Goal: Information Seeking & Learning: Check status

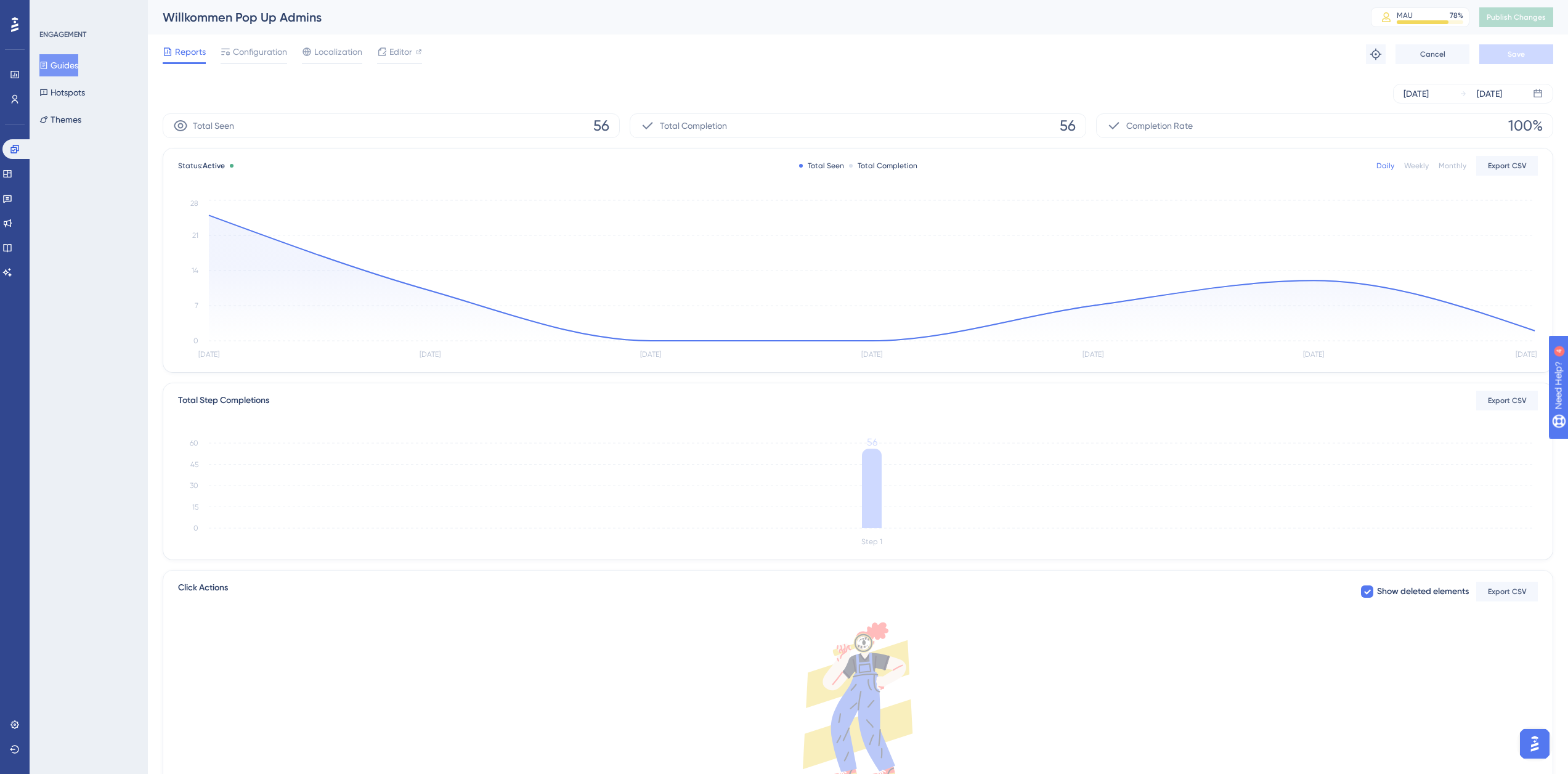
click at [71, 69] on button "Guides" at bounding box center [58, 65] width 39 height 22
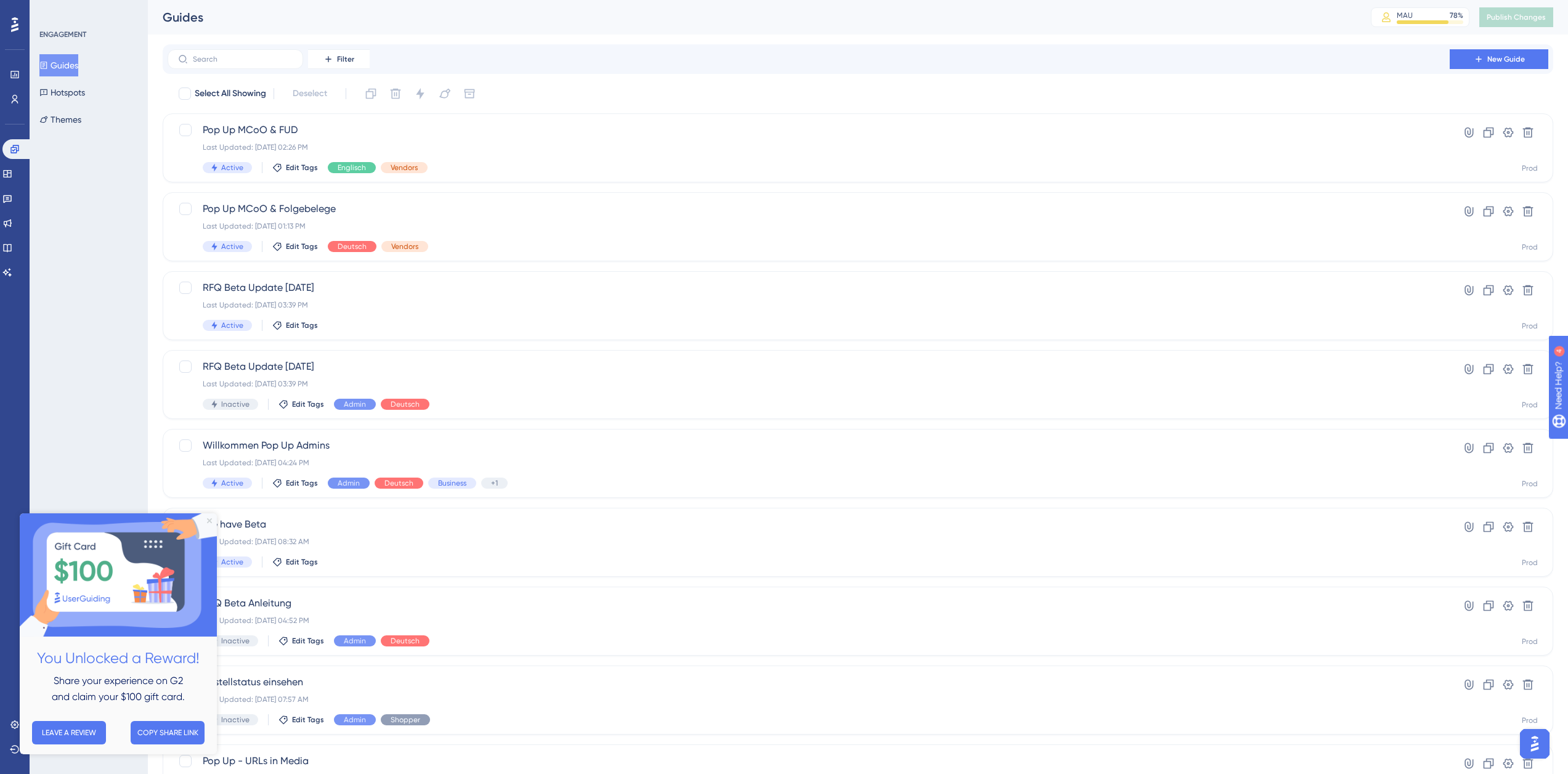
click at [210, 520] on icon "Close Preview" at bounding box center [210, 521] width 5 height 5
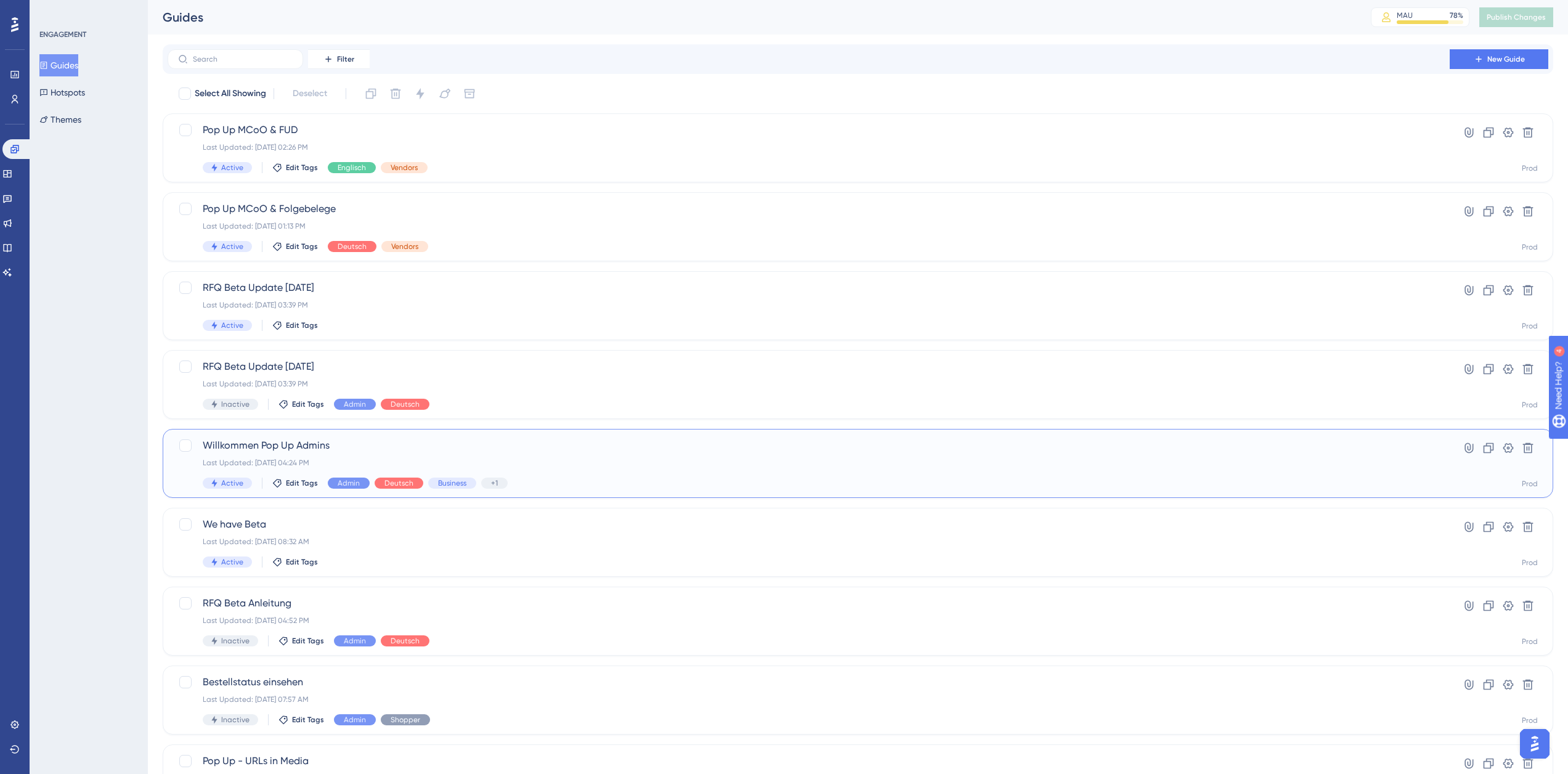
click at [579, 445] on span "Willkommen Pop Up Admins" at bounding box center [808, 445] width 1212 height 15
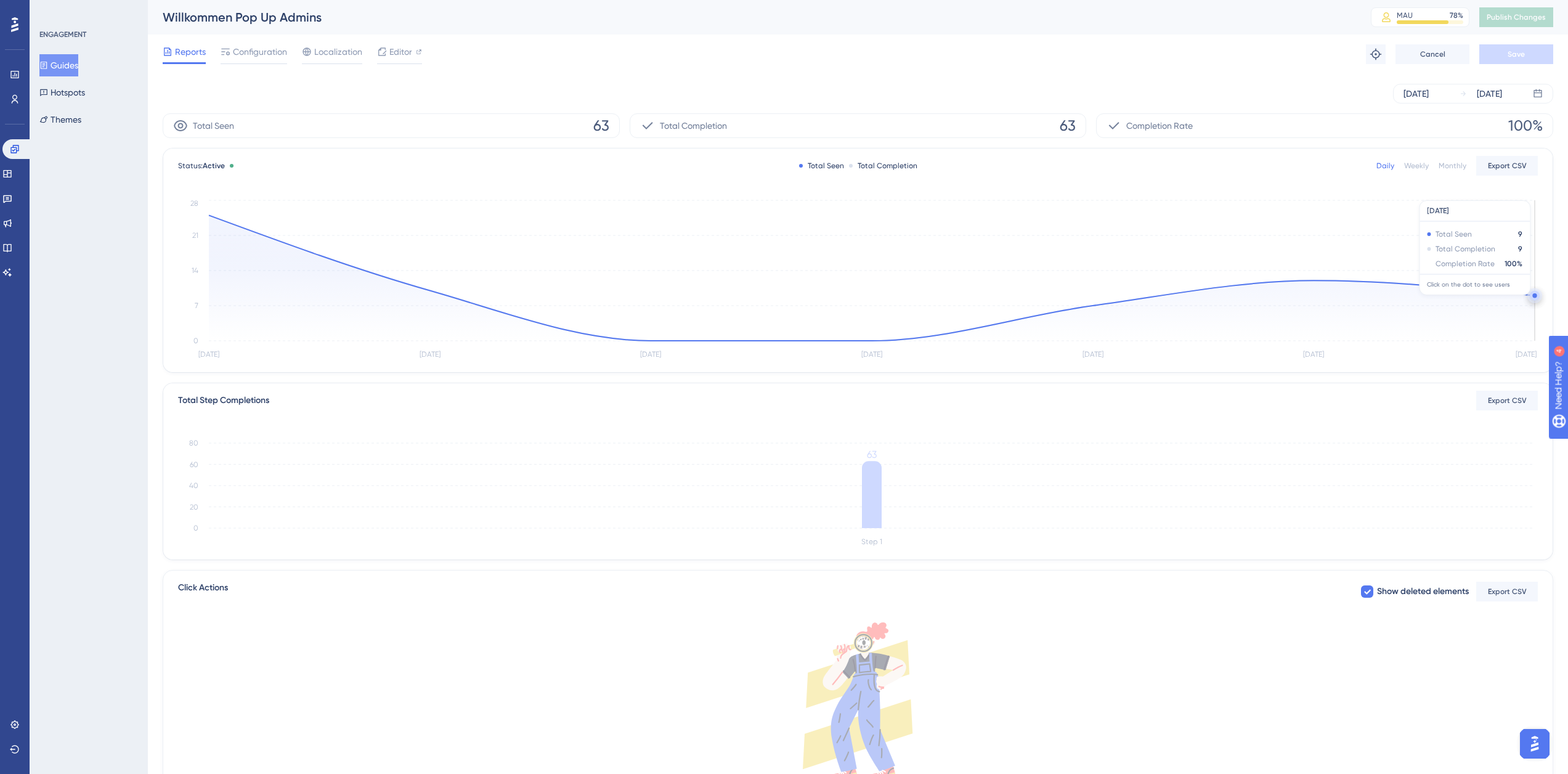
click at [1532, 295] on circle at bounding box center [1535, 296] width 10 height 10
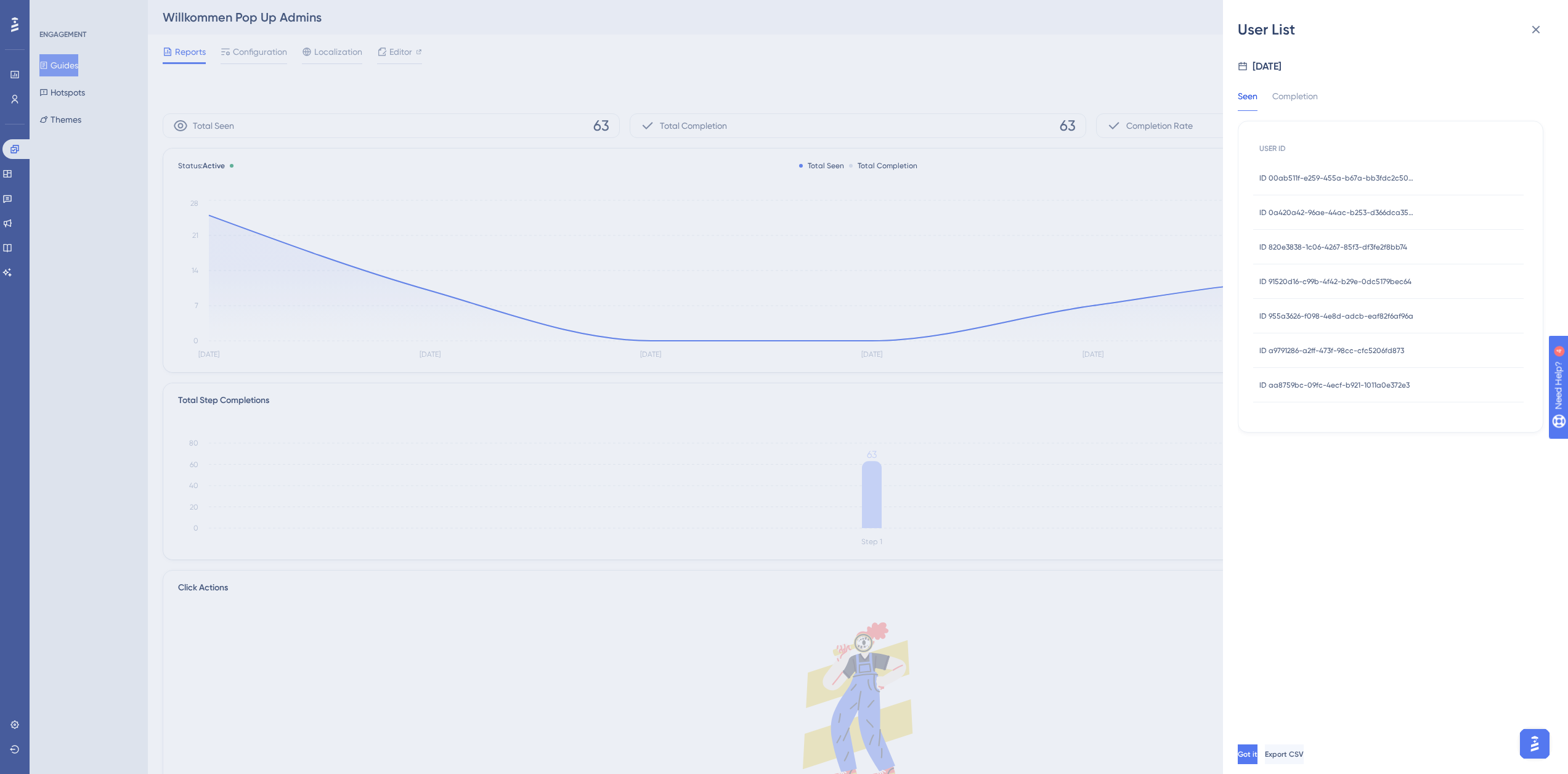
click at [1327, 180] on span "ID 00ab511f-e259-455a-b67a-bb3fdc2c5036" at bounding box center [1336, 179] width 154 height 10
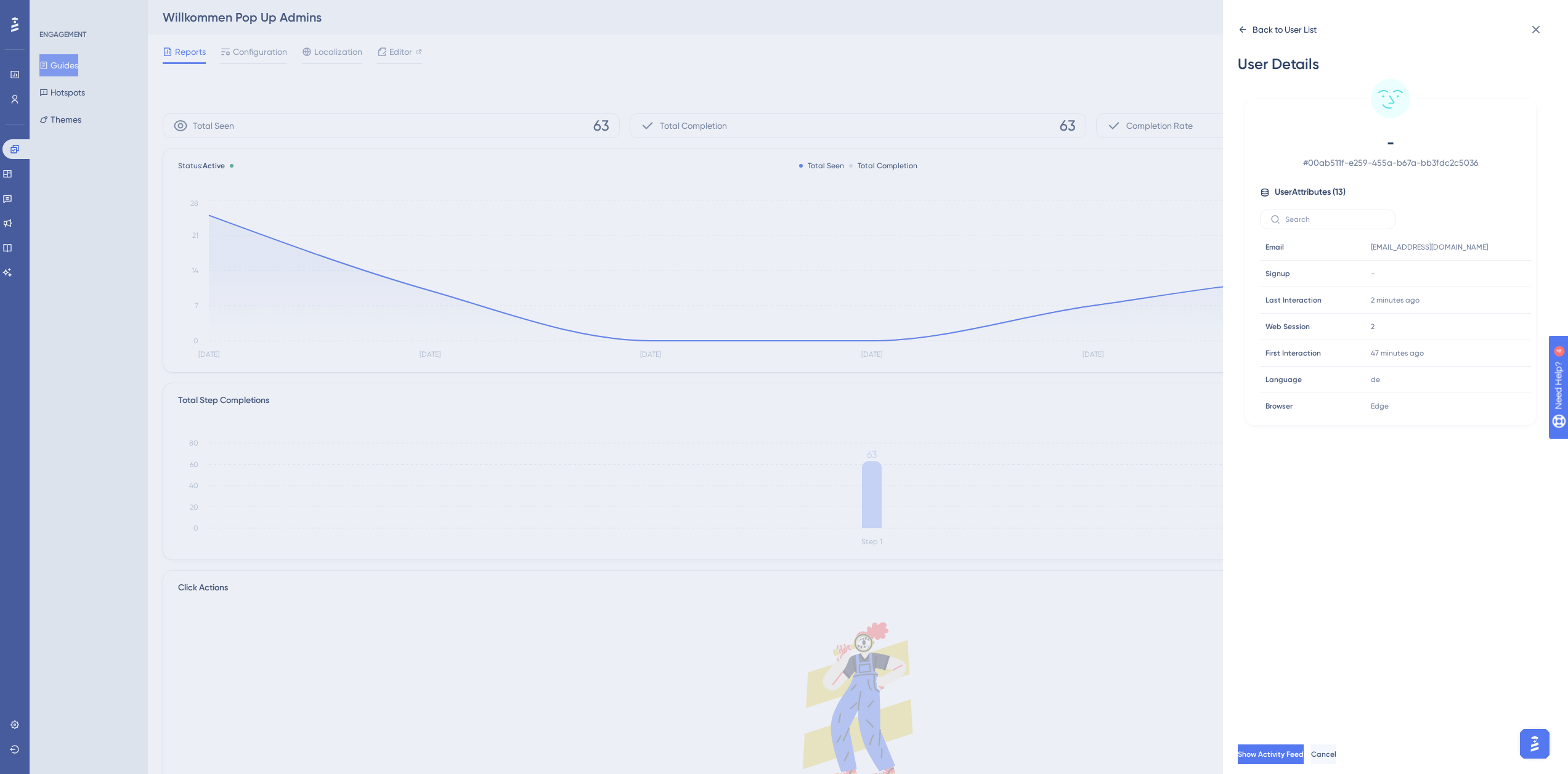
click at [1278, 30] on div "Back to User List" at bounding box center [1284, 29] width 64 height 15
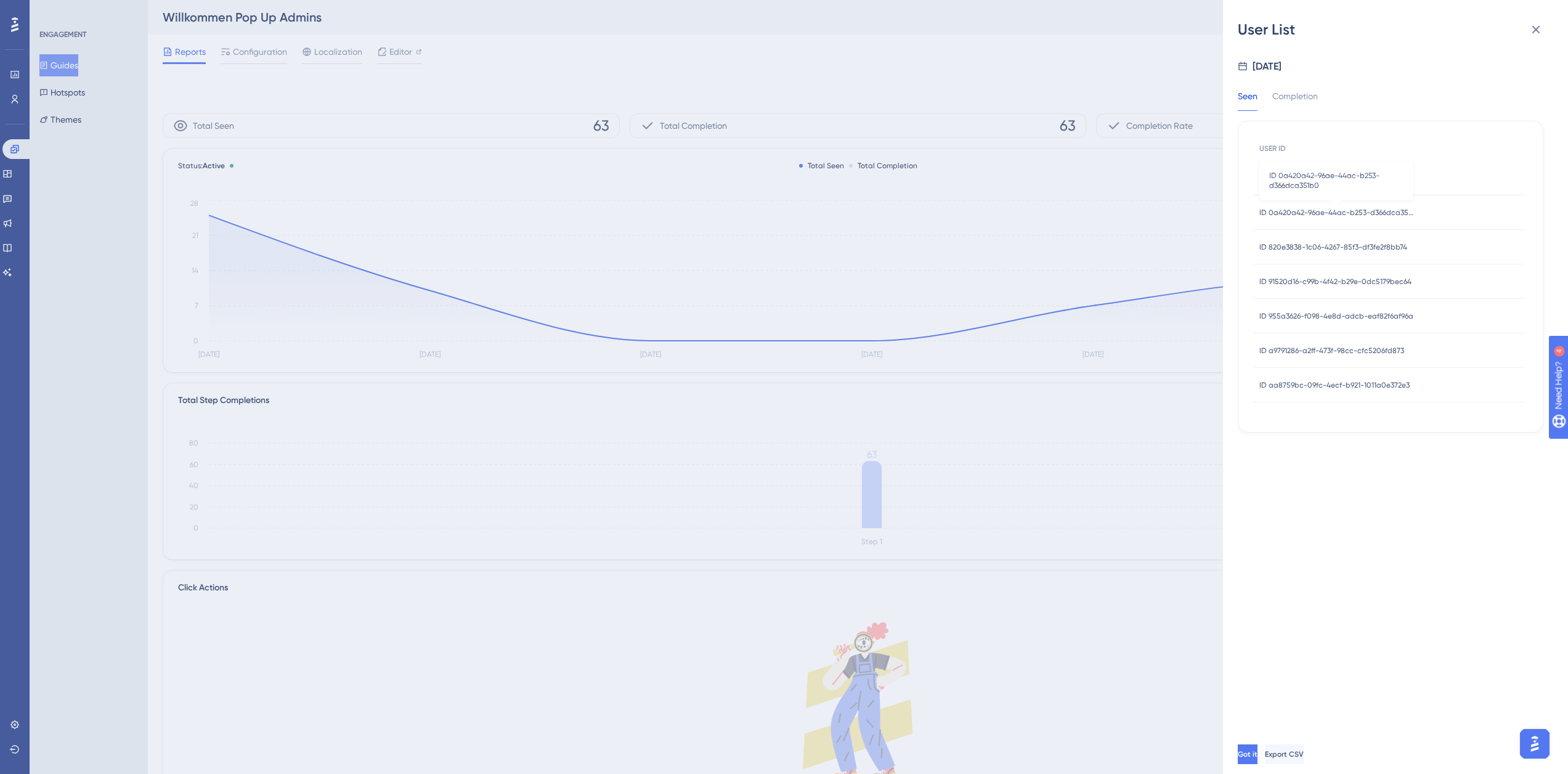
click at [1309, 210] on span "ID 0a420a42-96ae-44ac-b253-d366dca351b0" at bounding box center [1336, 213] width 154 height 10
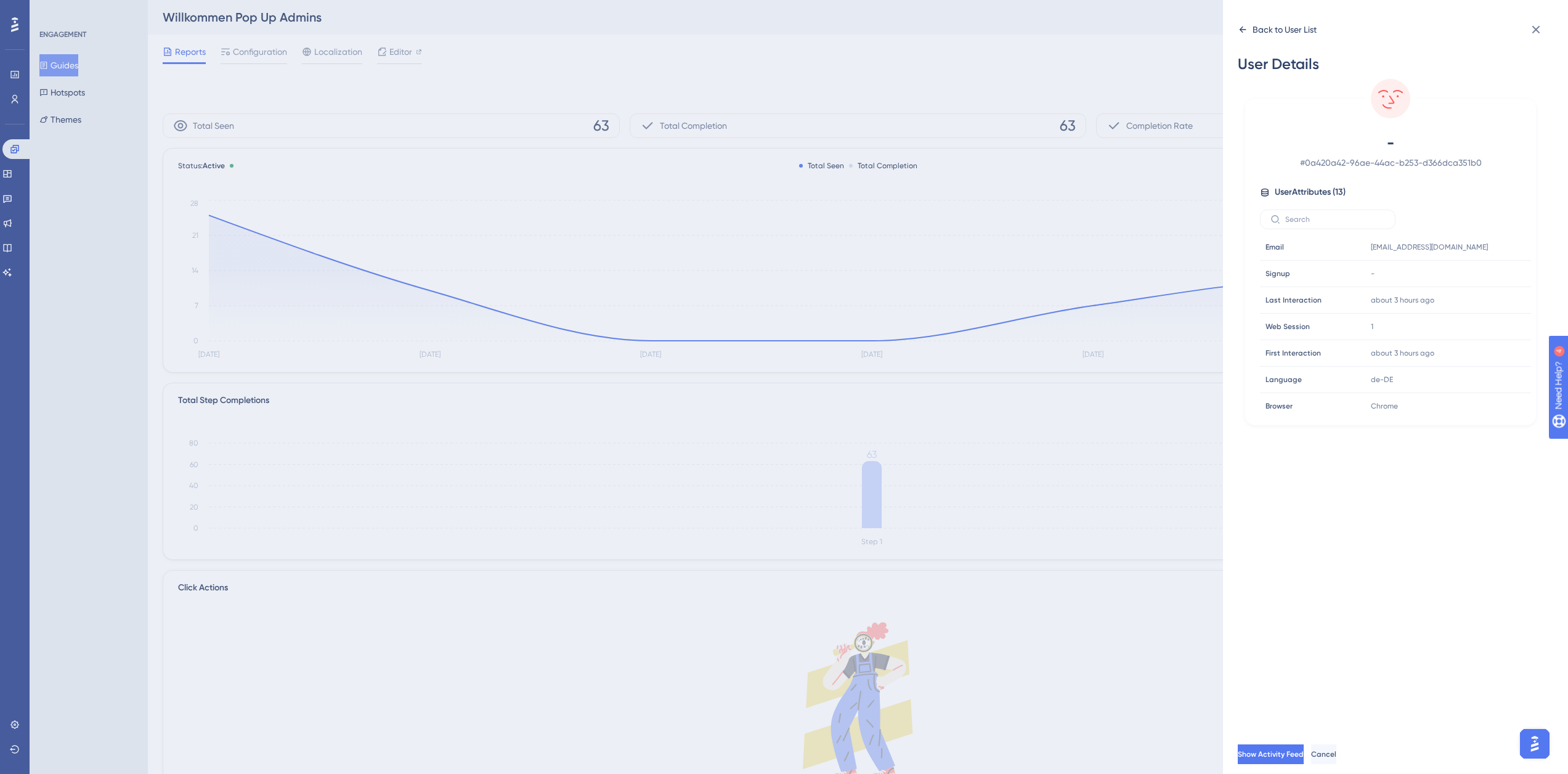
click at [1281, 34] on div "Back to User List" at bounding box center [1284, 29] width 64 height 15
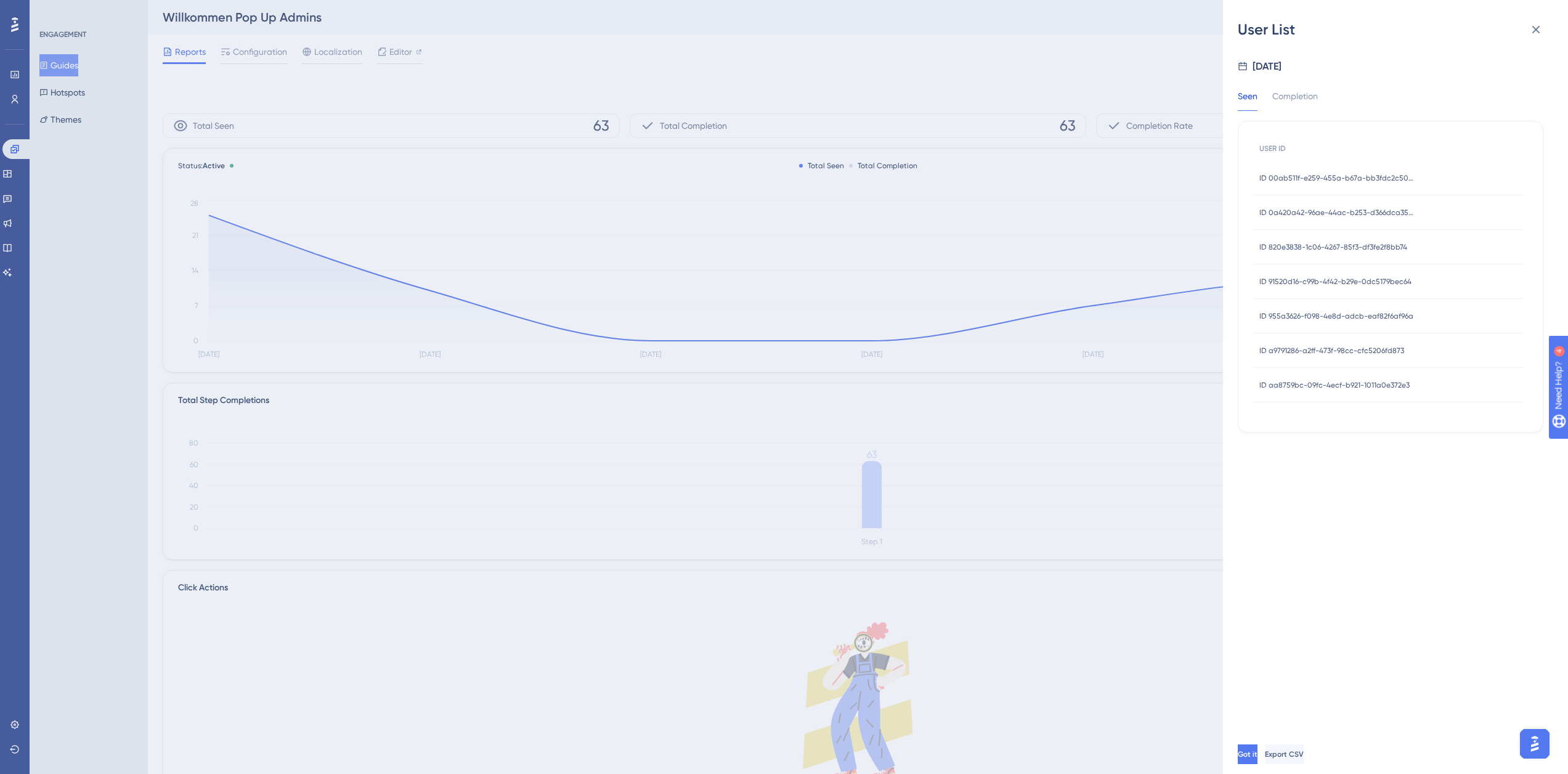
click at [1311, 247] on span "ID 820e3838-1c06-4267-85f3-df3fe2f8bb74" at bounding box center [1333, 247] width 148 height 10
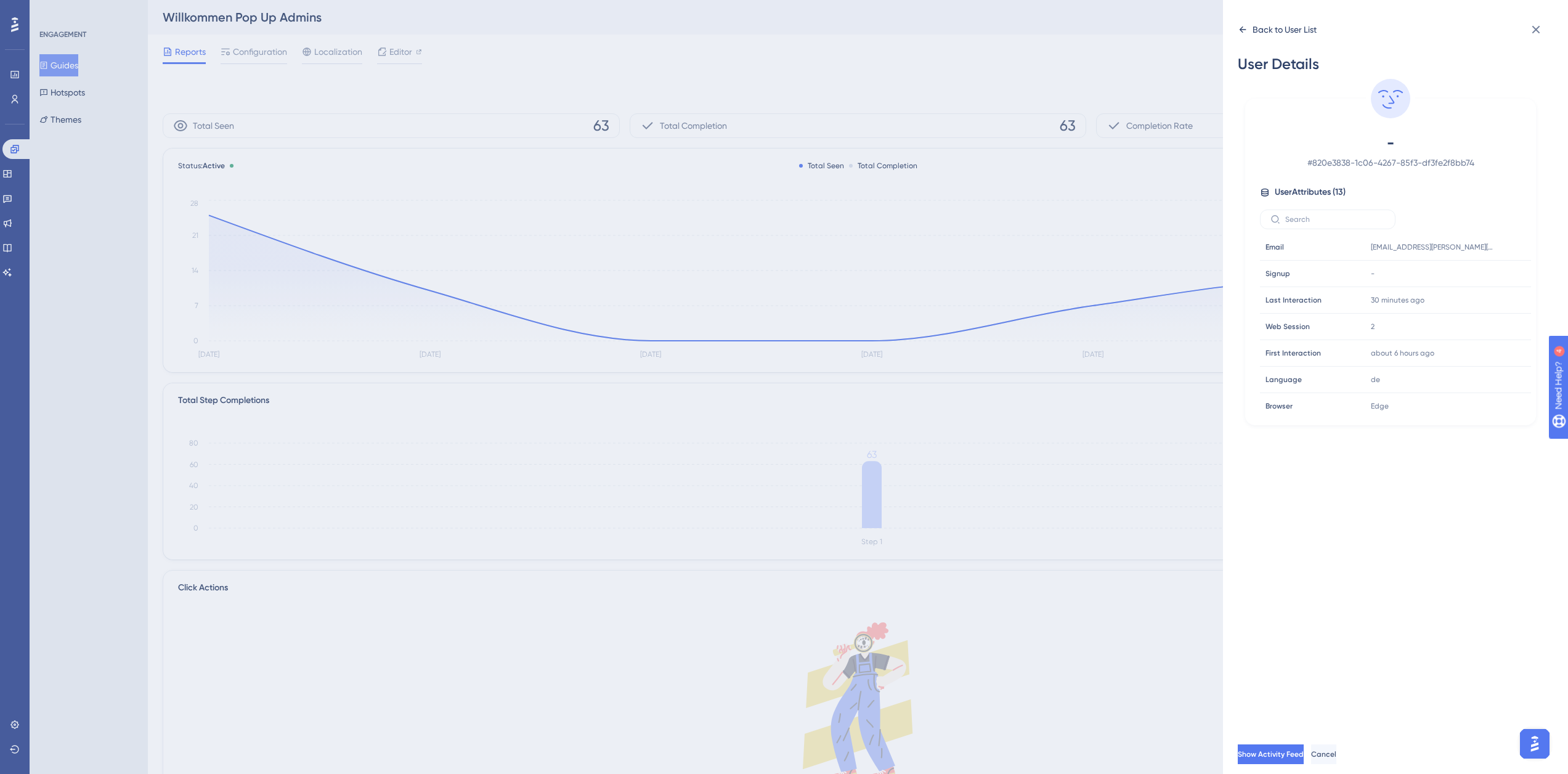
click at [1260, 34] on div "Back to User List" at bounding box center [1284, 29] width 64 height 15
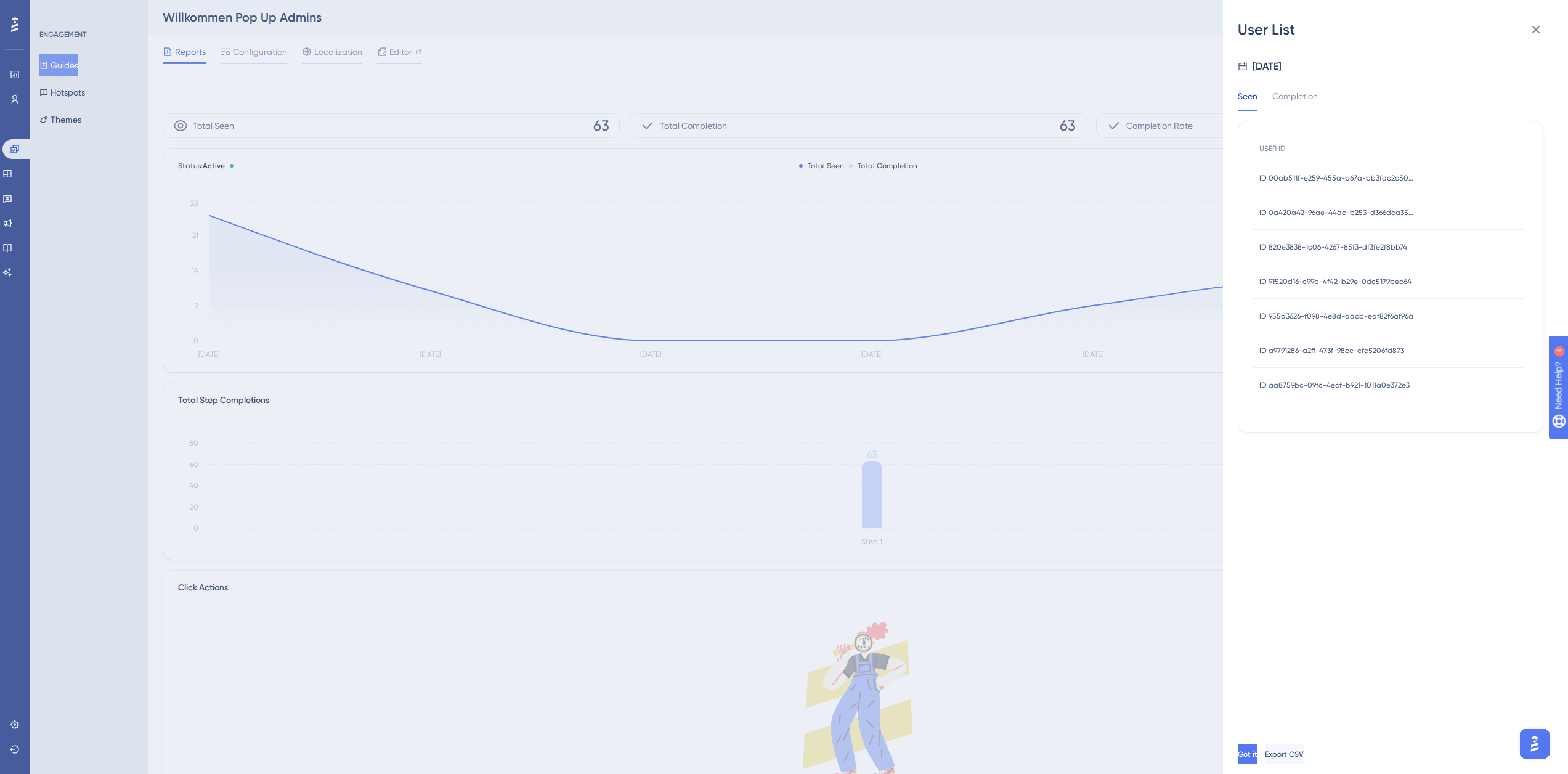
click at [1327, 279] on span "ID 91520d16-c99b-4f42-b29e-0dc5179bec64" at bounding box center [1336, 282] width 152 height 10
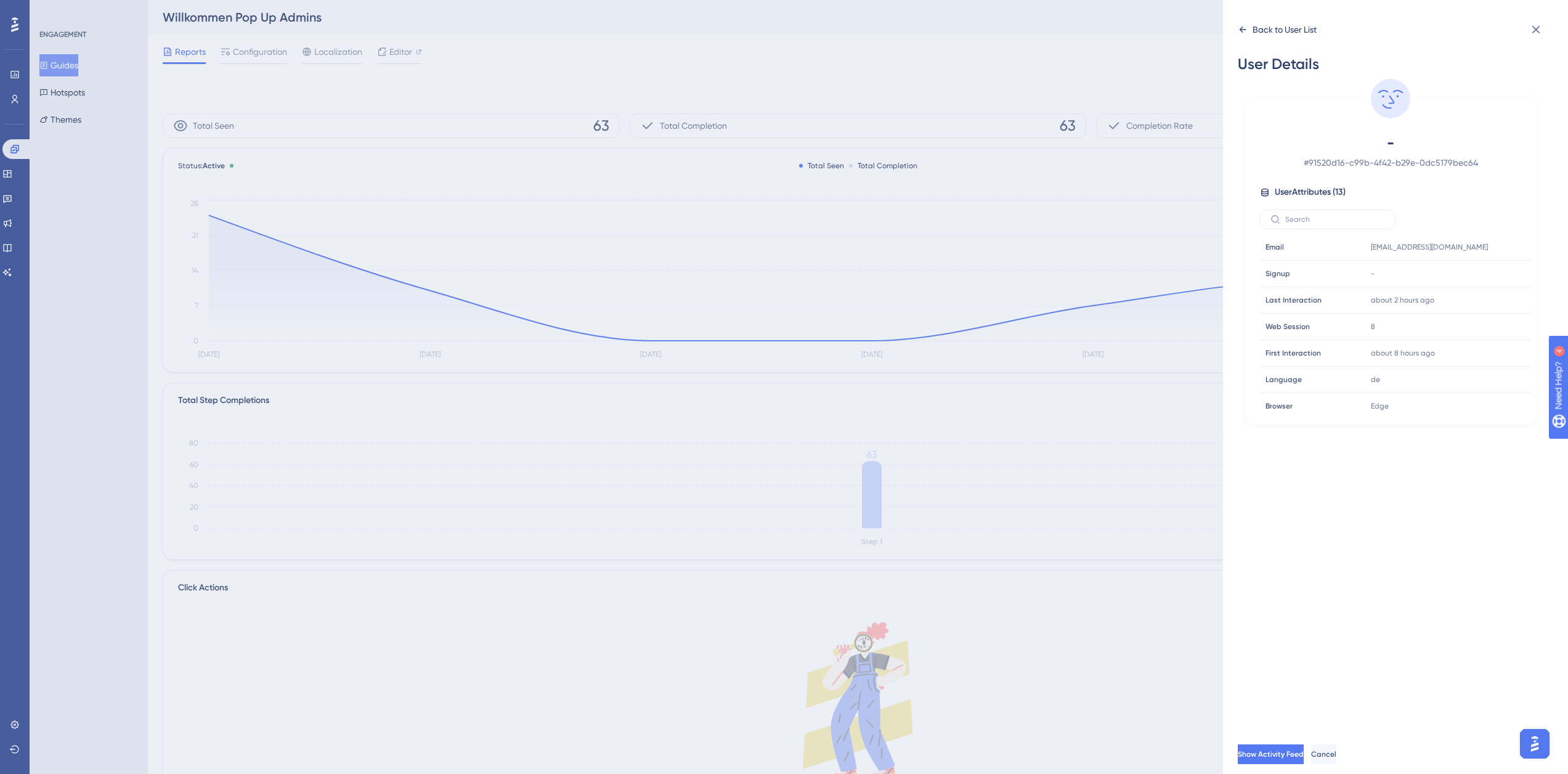
click at [1250, 31] on div "Back to User List" at bounding box center [1277, 29] width 79 height 20
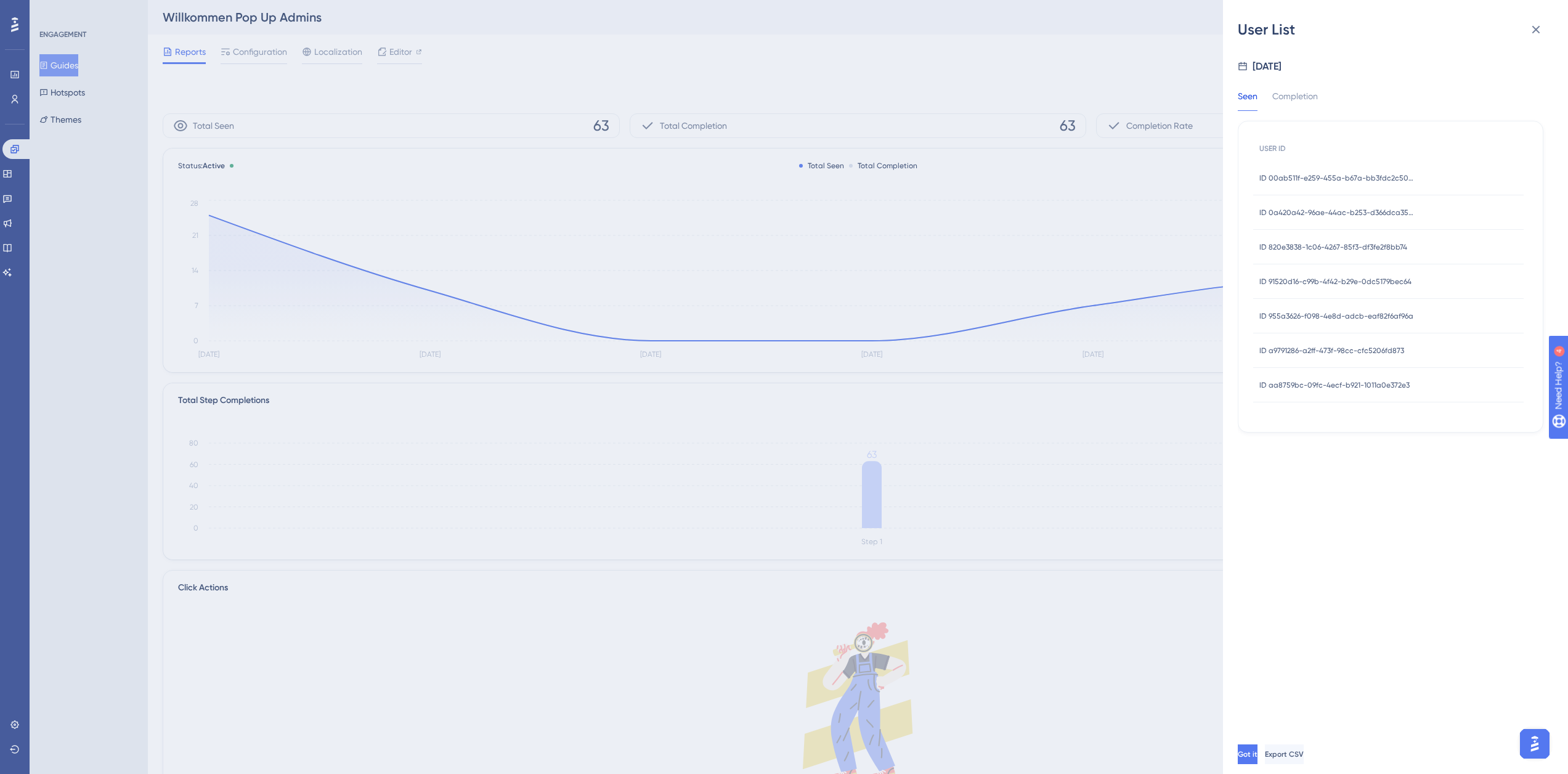
click at [1292, 313] on span "ID 955a3626-f098-4e8d-adcb-eaf82f6af96a" at bounding box center [1336, 316] width 154 height 10
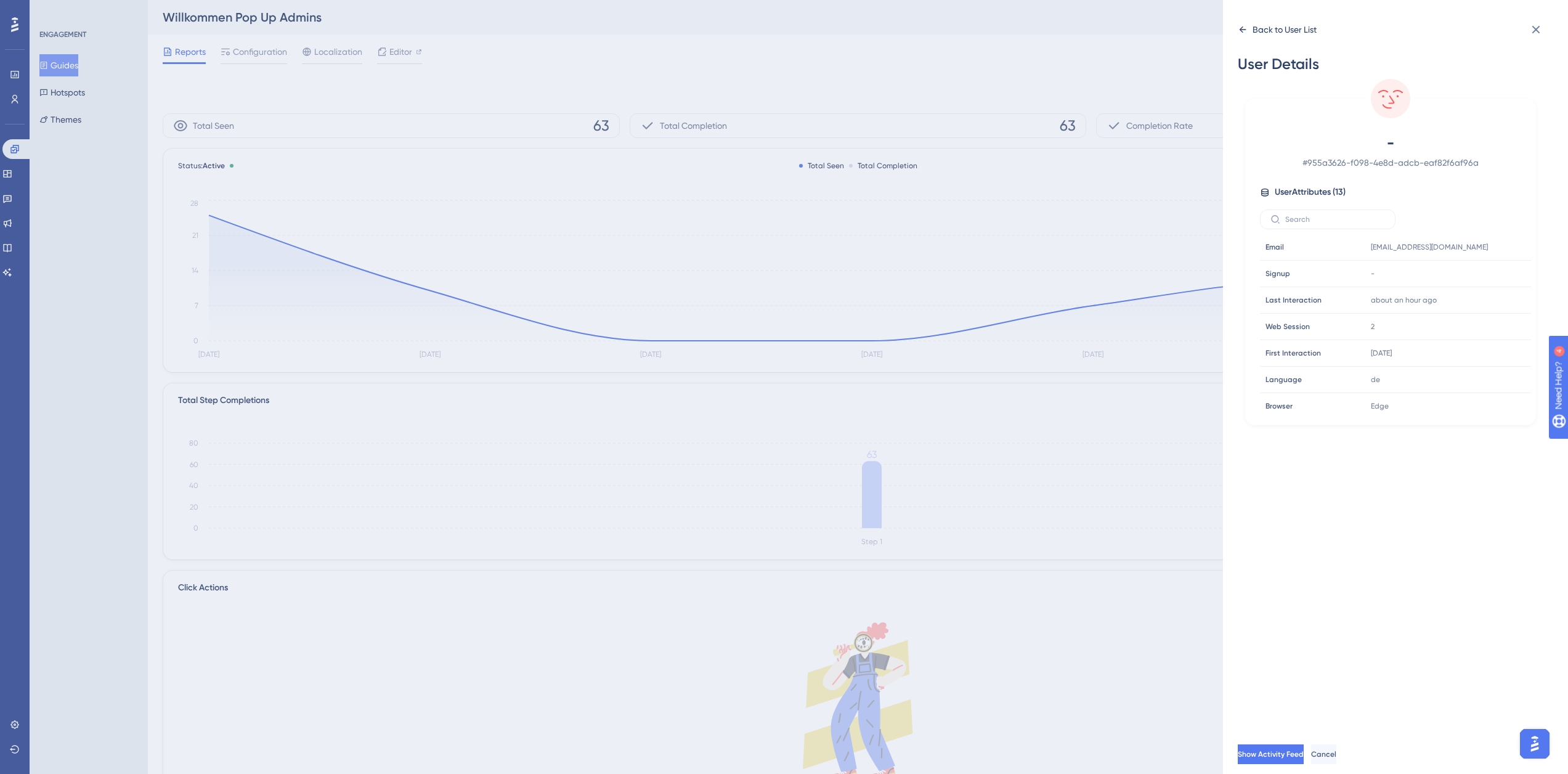
click at [1266, 27] on div "Back to User List" at bounding box center [1284, 29] width 64 height 15
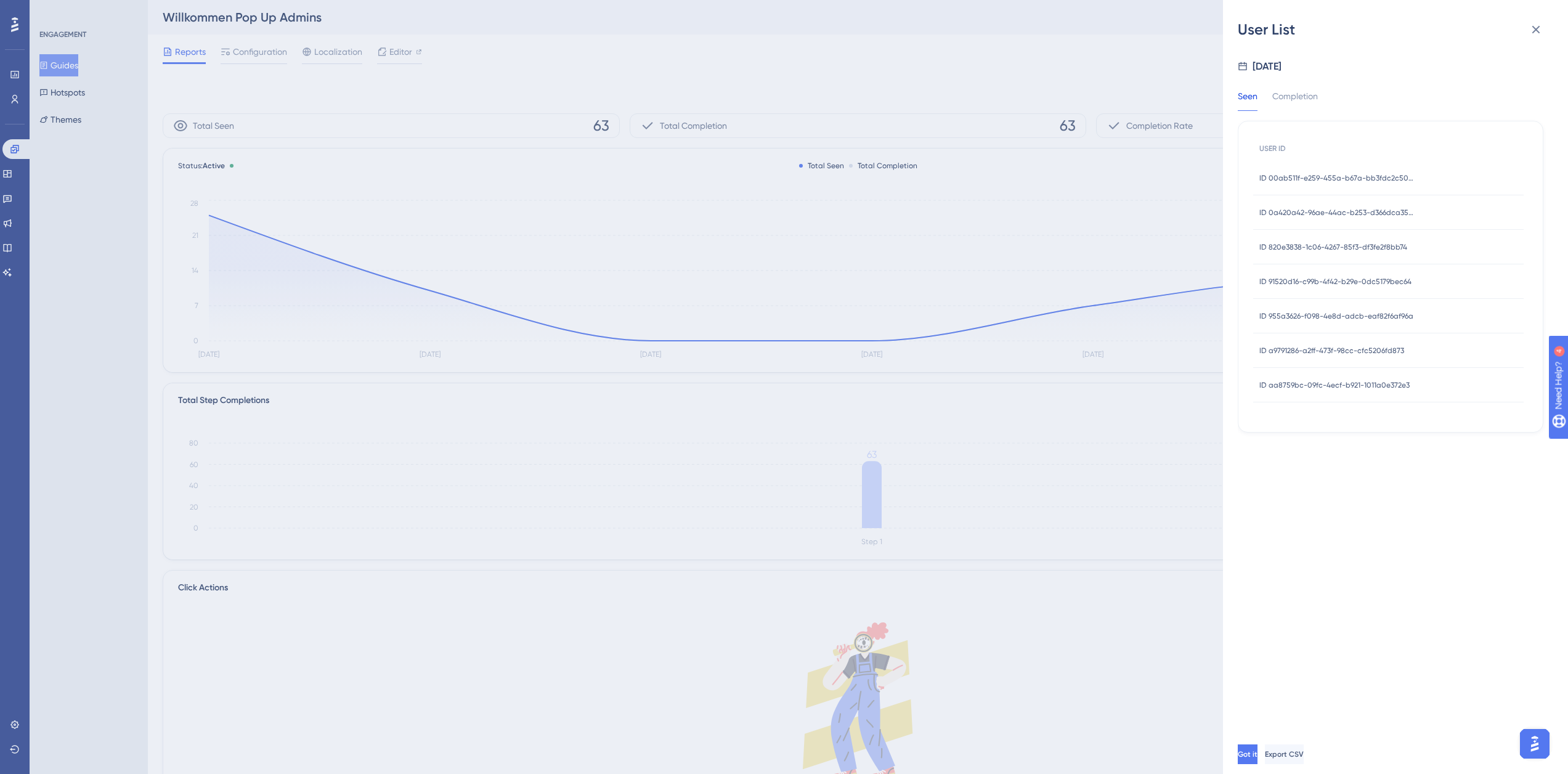
click at [1340, 352] on span "ID a9791286-a2ff-473f-98cc-cfc5206fd873" at bounding box center [1332, 351] width 145 height 10
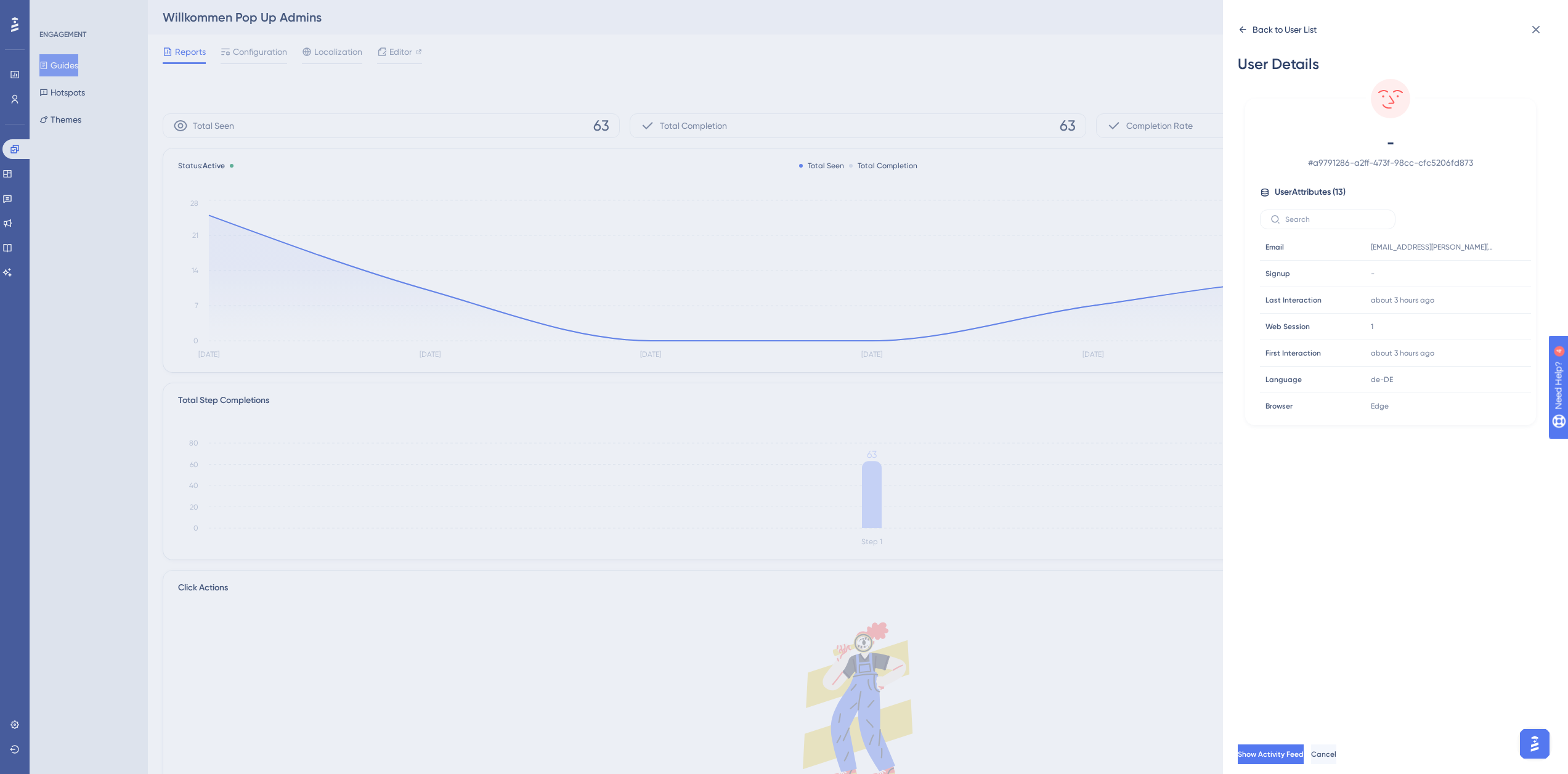
click at [1271, 31] on div "Back to User List" at bounding box center [1284, 29] width 64 height 15
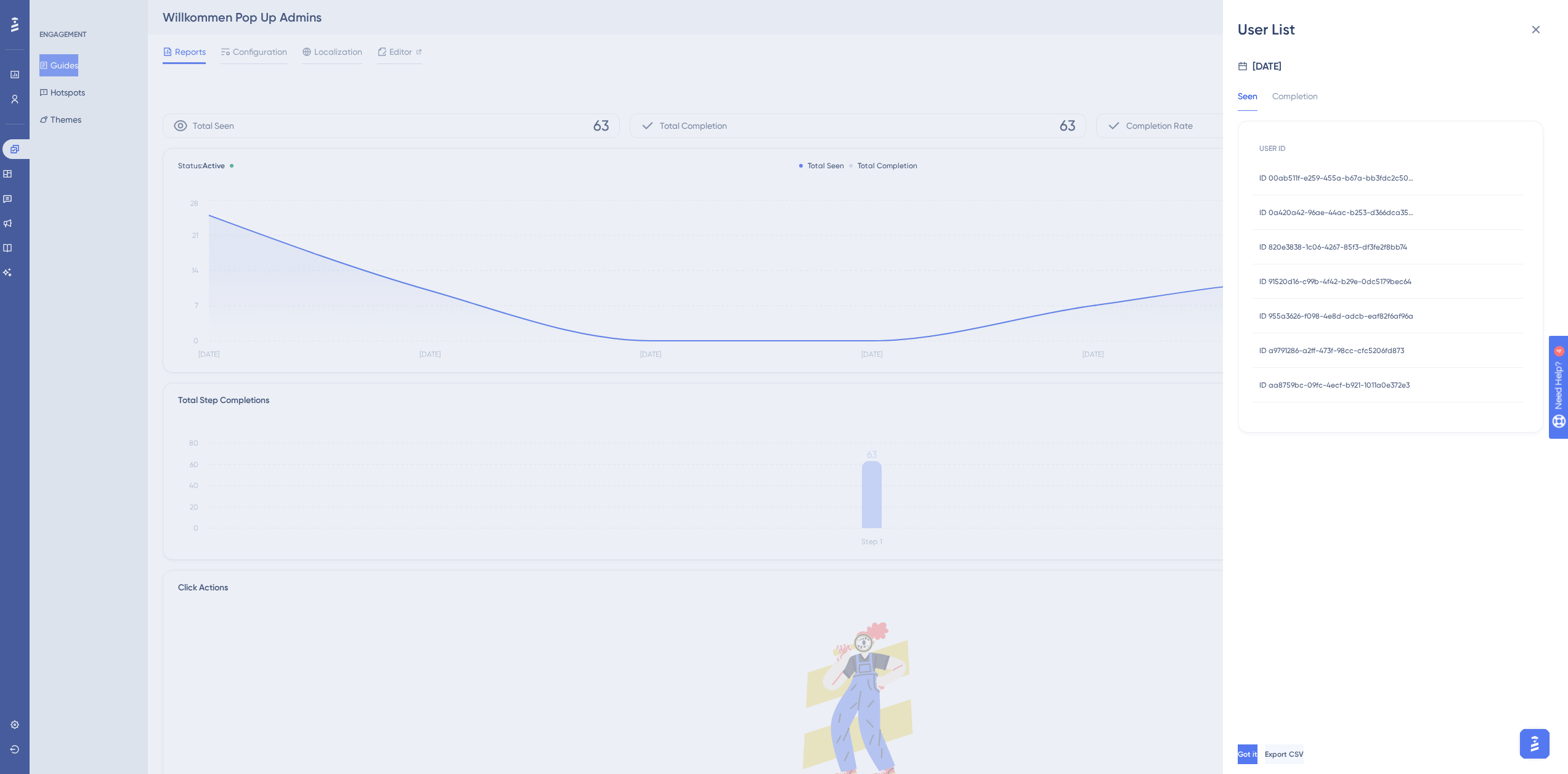
click at [1329, 388] on span "ID aa8759bc-09fc-4ecf-b921-1011a0e372e3" at bounding box center [1334, 386] width 151 height 10
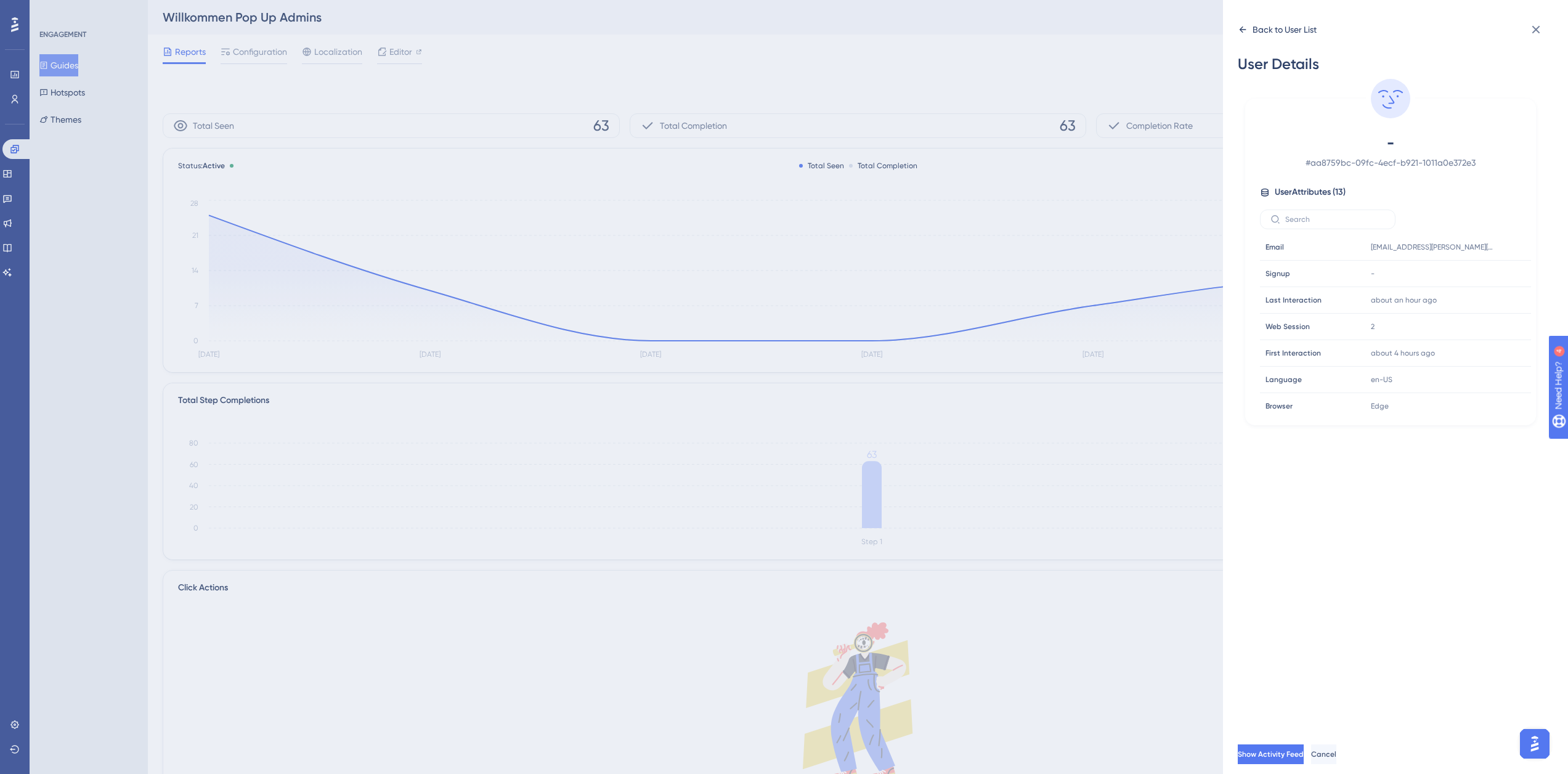
click at [1275, 35] on div "Back to User List" at bounding box center [1284, 29] width 64 height 15
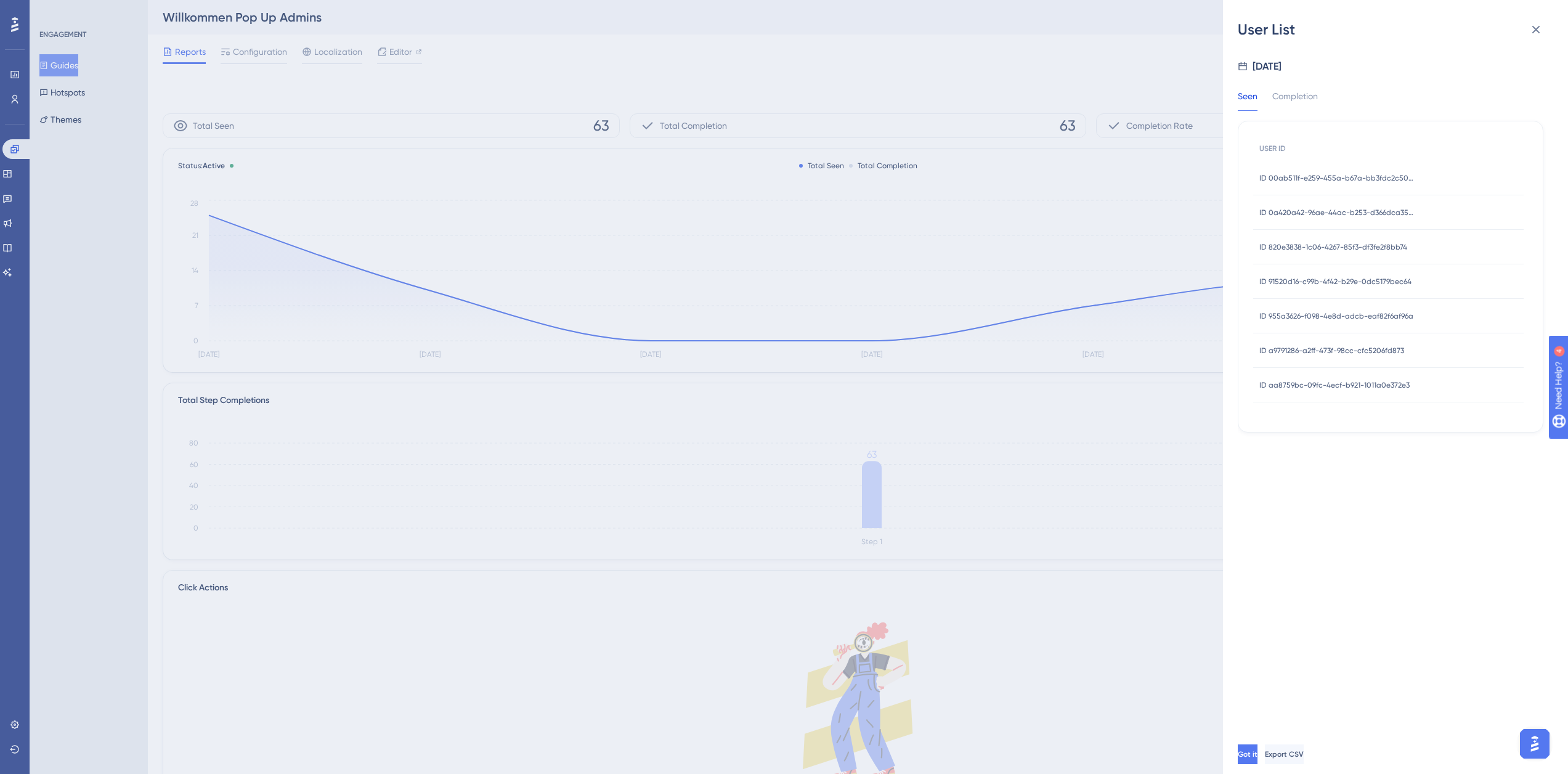
click at [1316, 180] on span "ID 00ab511f-e259-455a-b67a-bb3fdc2c5036" at bounding box center [1336, 179] width 154 height 10
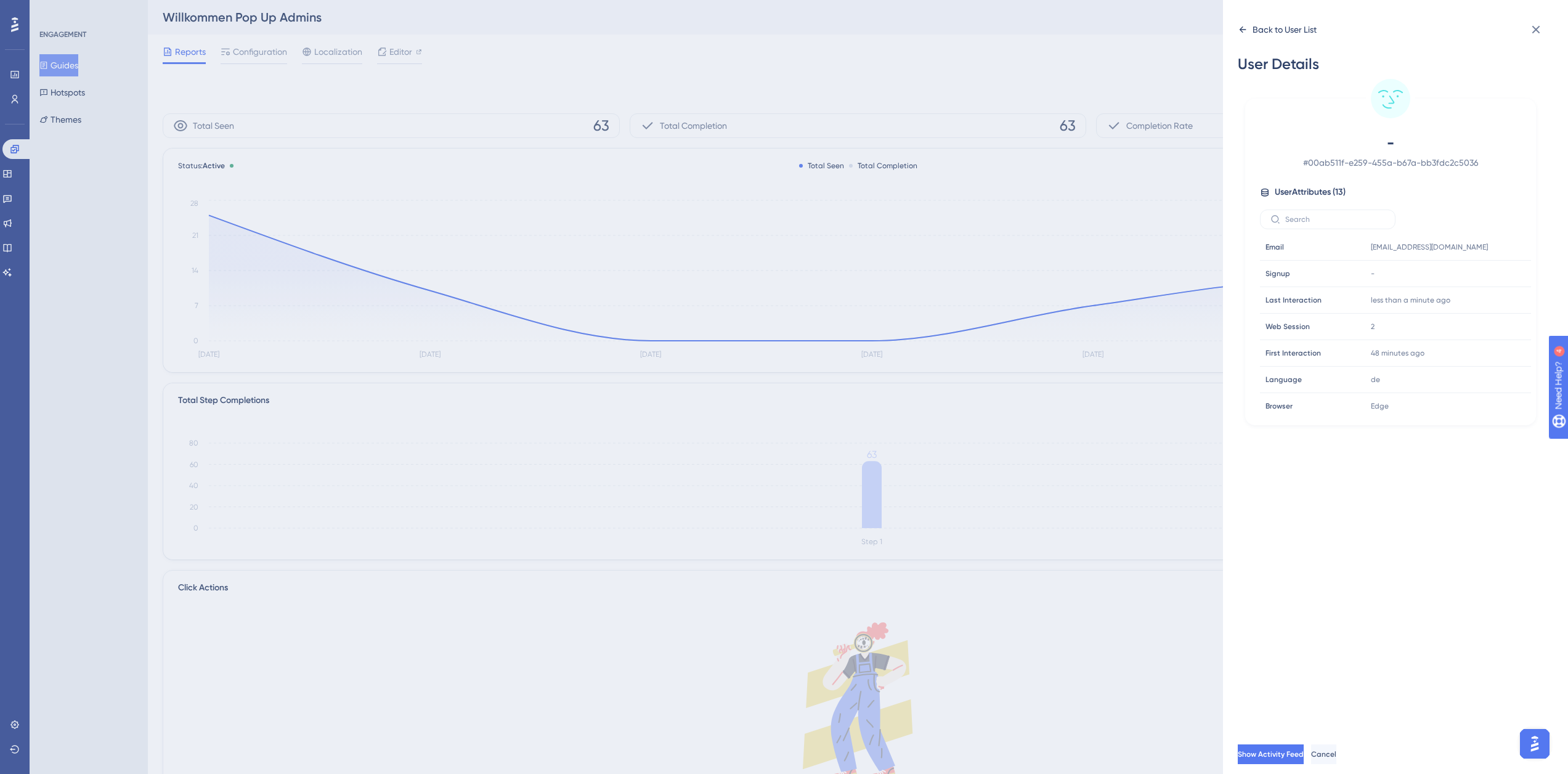
click at [1275, 30] on div "Back to User List" at bounding box center [1284, 29] width 64 height 15
